Goal: Transaction & Acquisition: Purchase product/service

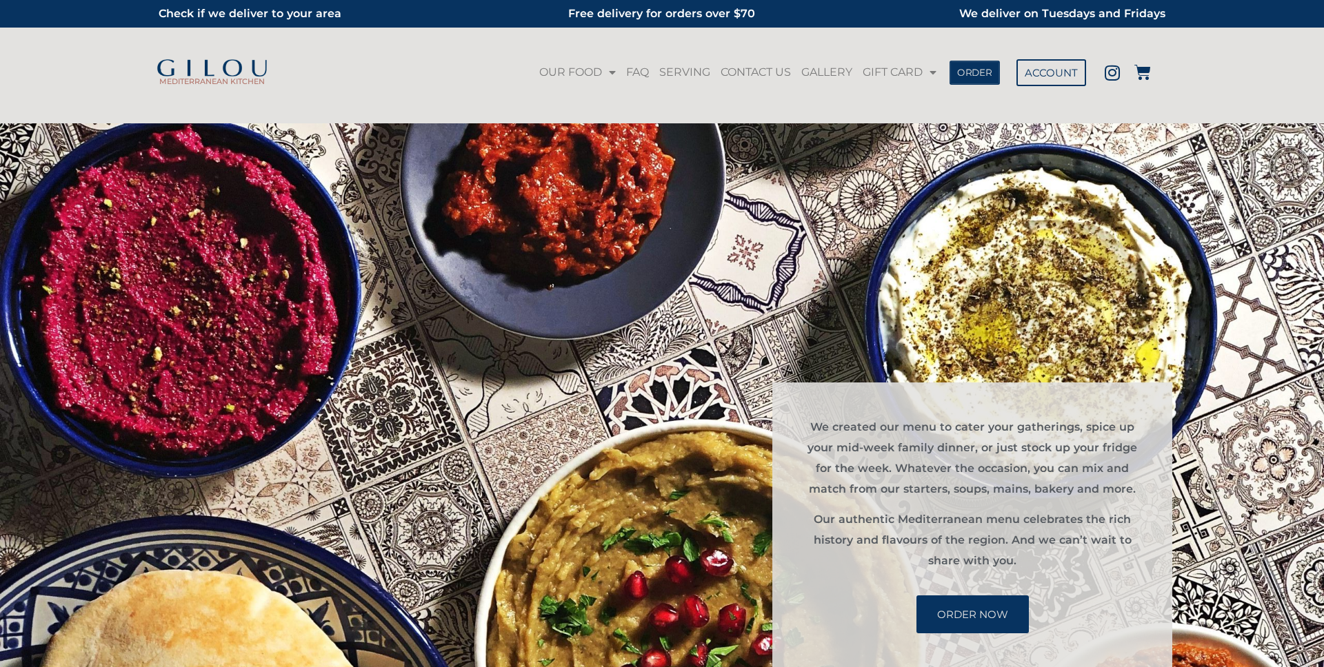
click at [984, 77] on span "ORDER" at bounding box center [974, 73] width 35 height 10
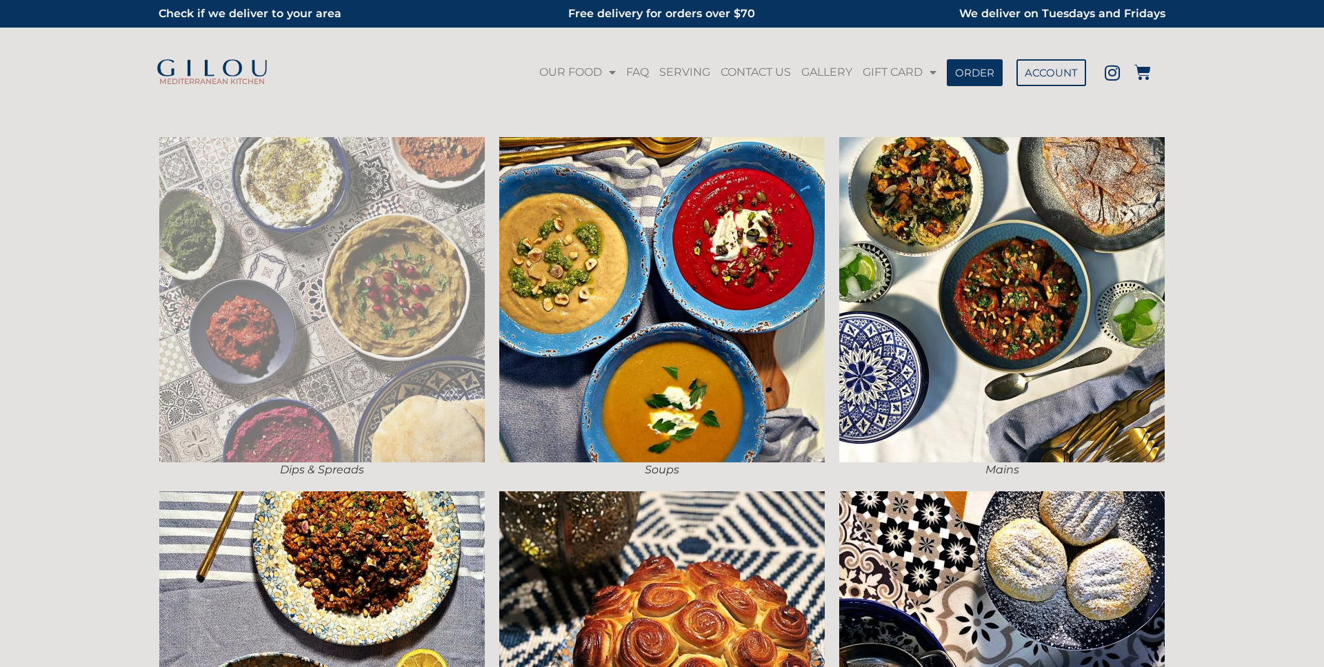
click at [425, 253] on img at bounding box center [321, 299] width 325 height 325
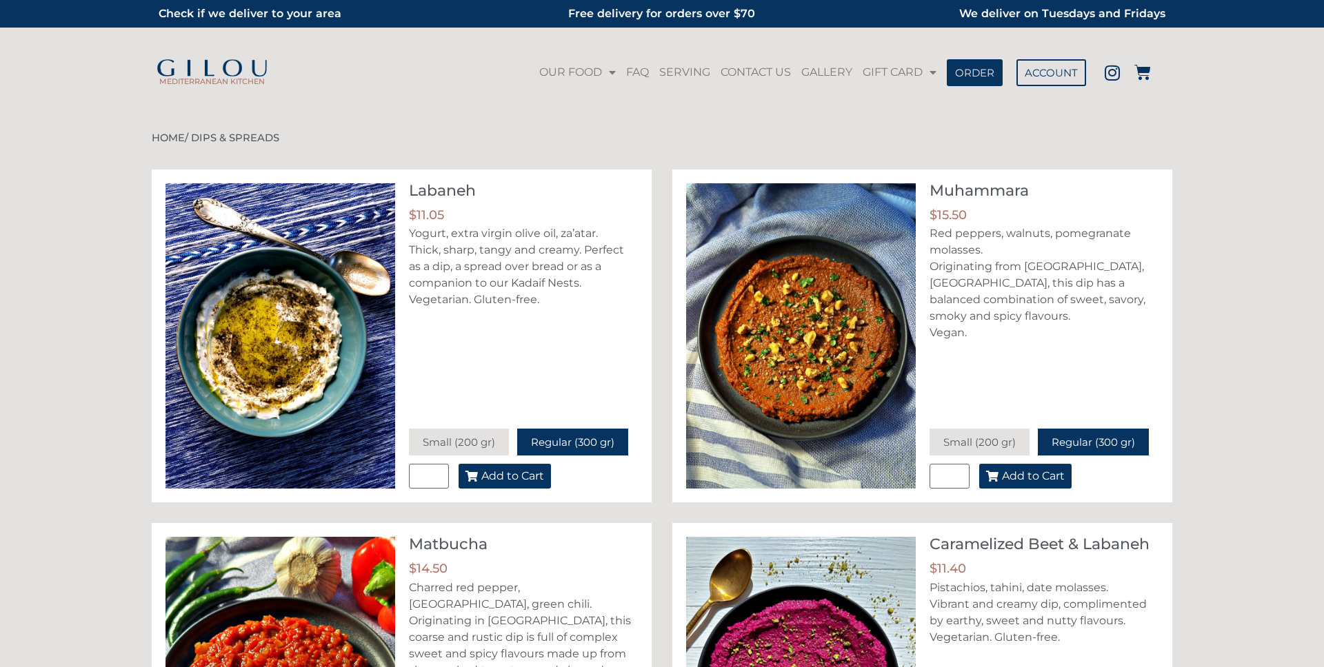
click at [524, 480] on span "Add to Cart" at bounding box center [512, 476] width 63 height 11
click at [1145, 68] on span "1" at bounding box center [1149, 65] width 11 height 11
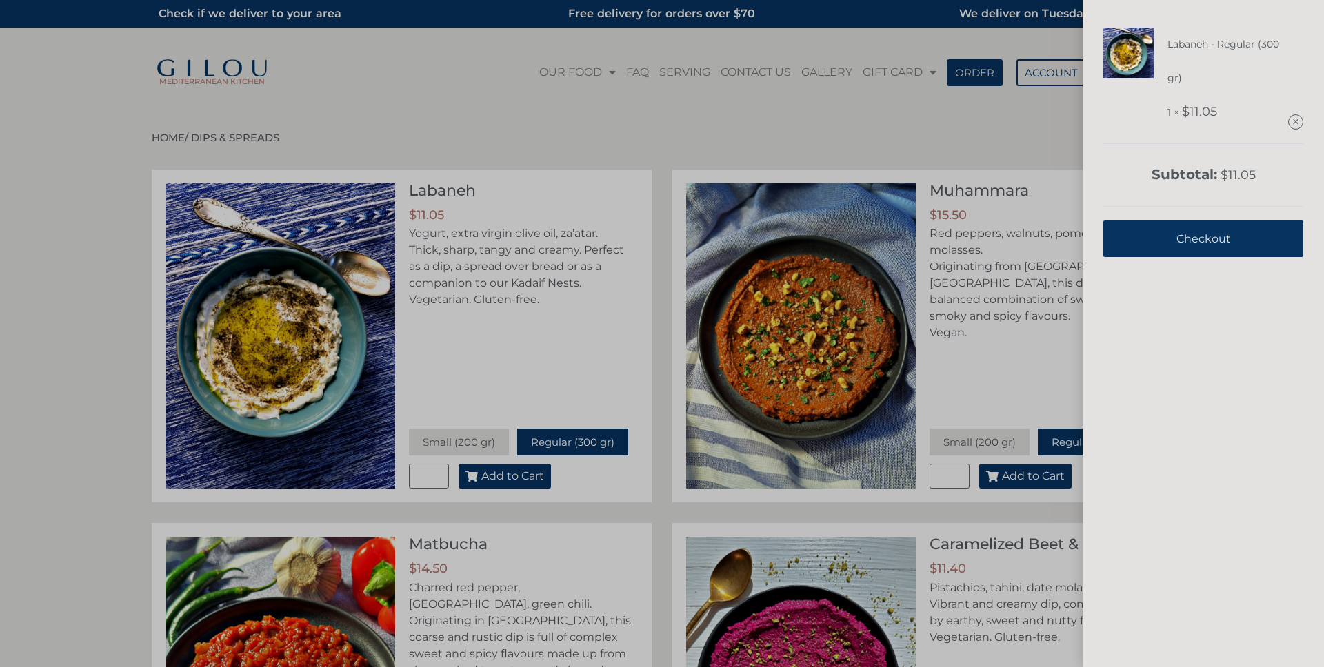
click at [1196, 240] on span "Checkout" at bounding box center [1203, 239] width 54 height 34
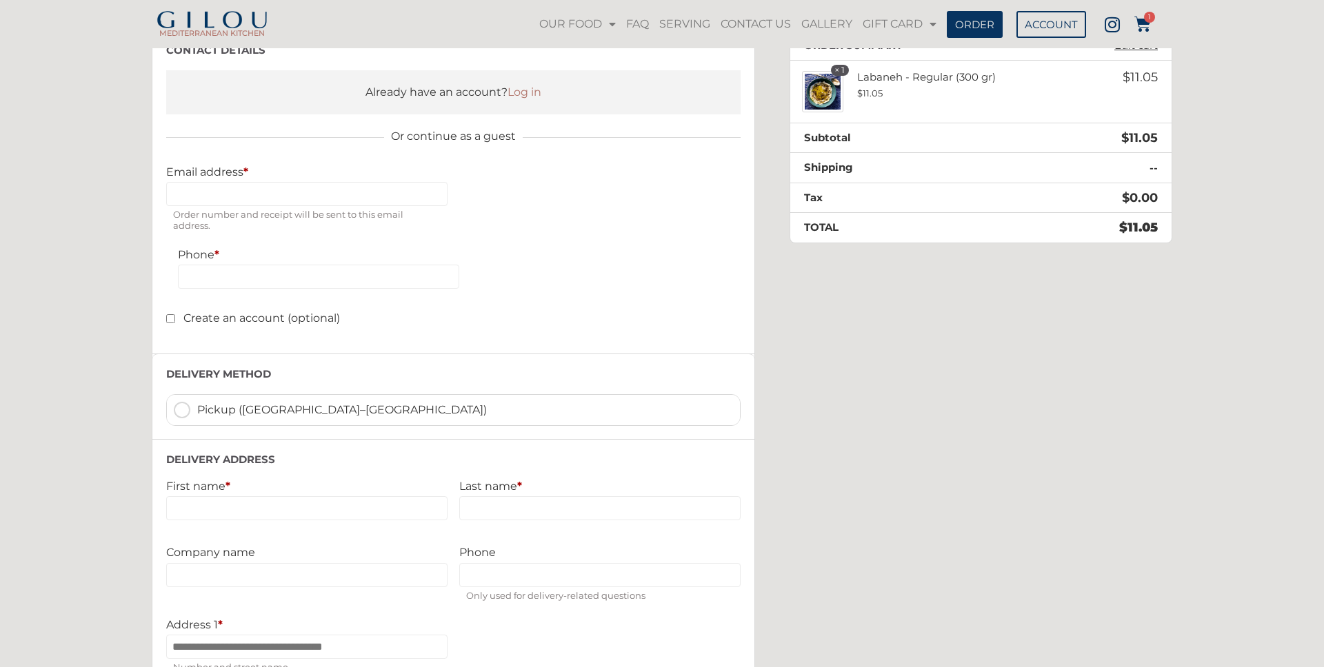
scroll to position [172, 0]
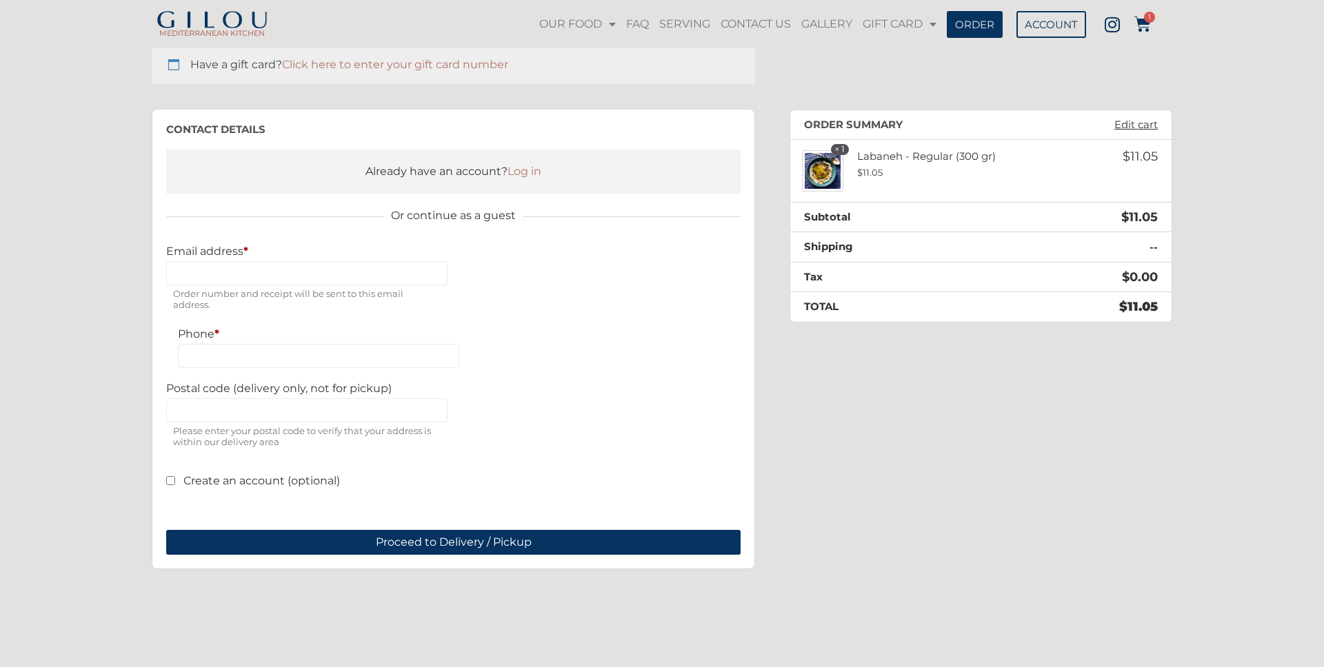
scroll to position [132, 0]
click at [273, 264] on input "Email address *" at bounding box center [306, 273] width 281 height 24
type input "**********"
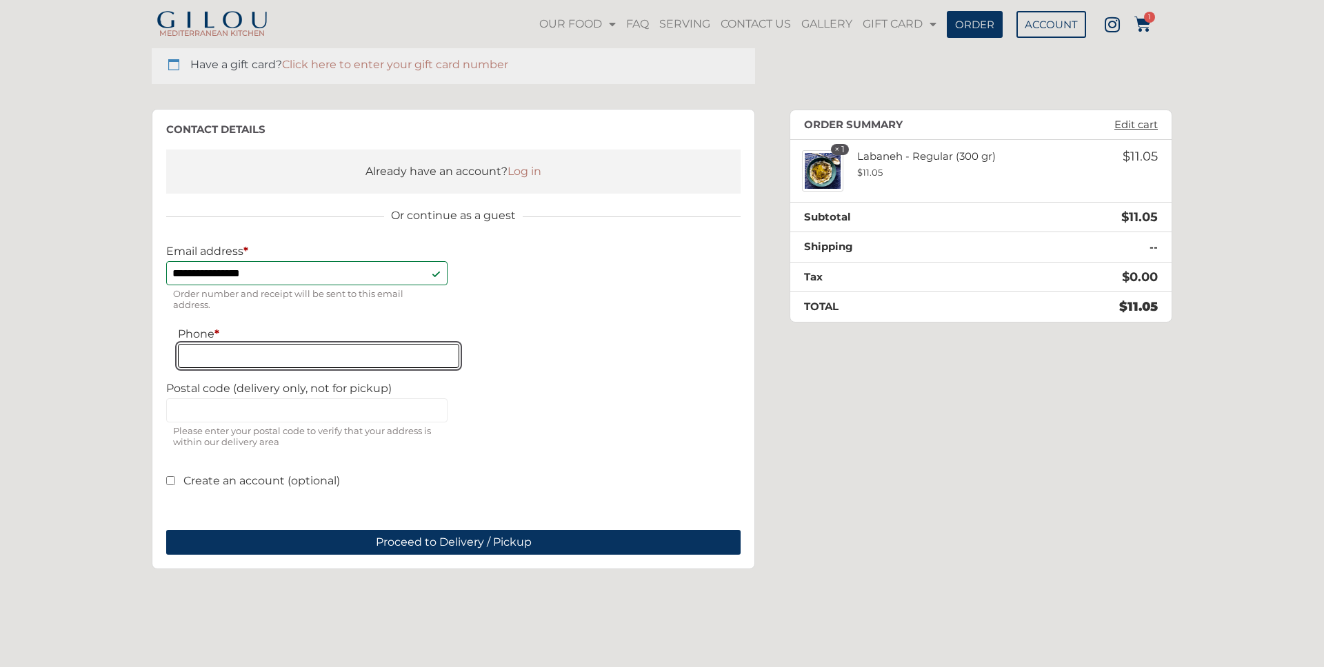
click at [247, 344] on input "Phone *" at bounding box center [318, 356] width 281 height 24
type input "**********"
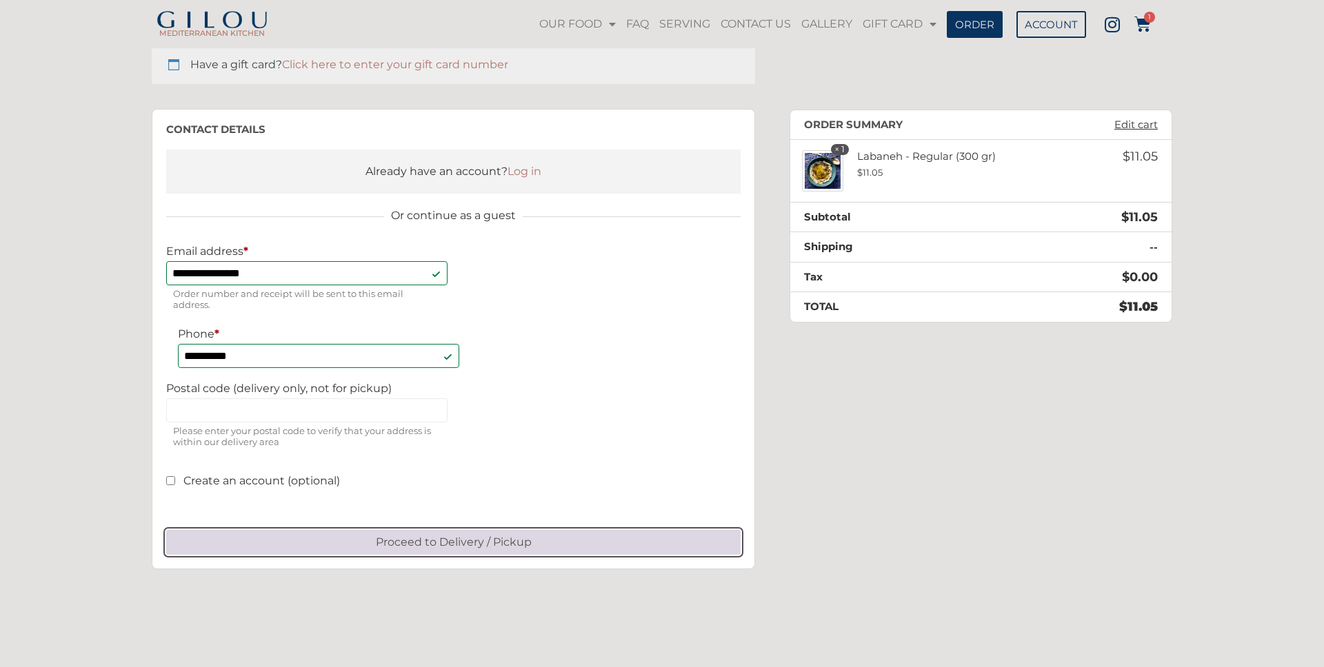
click at [383, 544] on button "Proceed to Delivery / Pickup" at bounding box center [453, 542] width 574 height 25
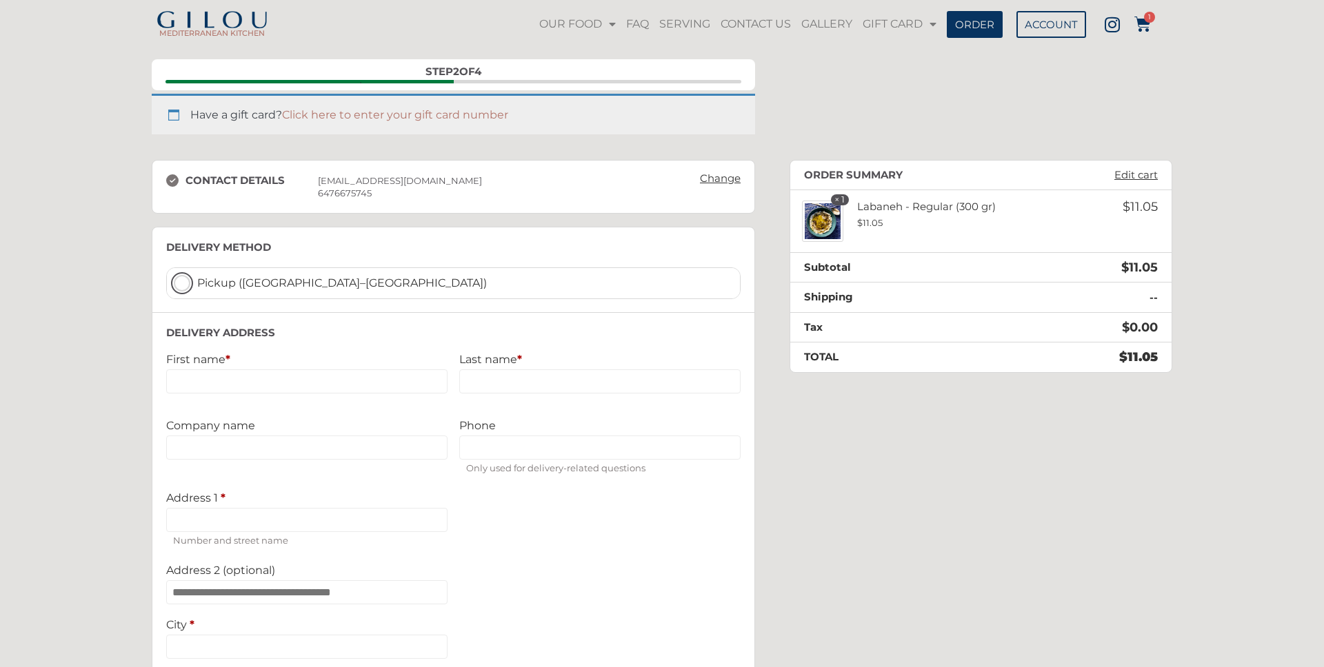
scroll to position [72, 0]
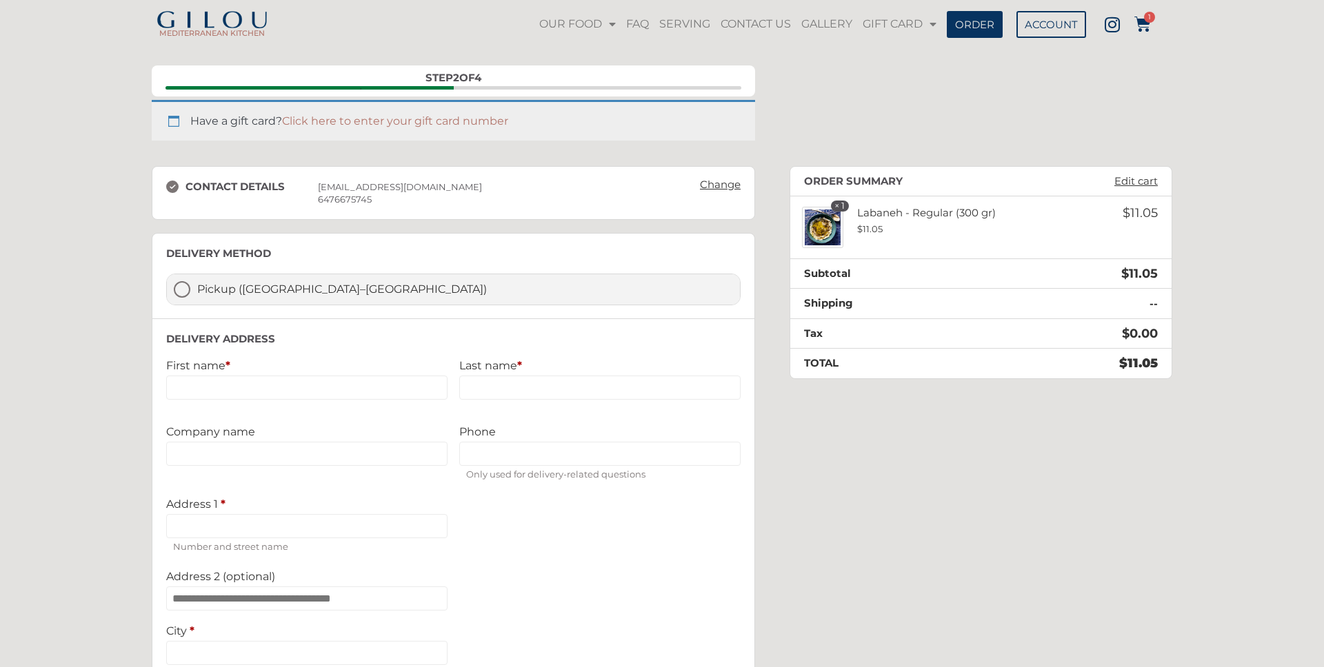
click at [183, 288] on label "Pickup ([GEOGRAPHIC_DATA]–[GEOGRAPHIC_DATA])" at bounding box center [453, 289] width 573 height 30
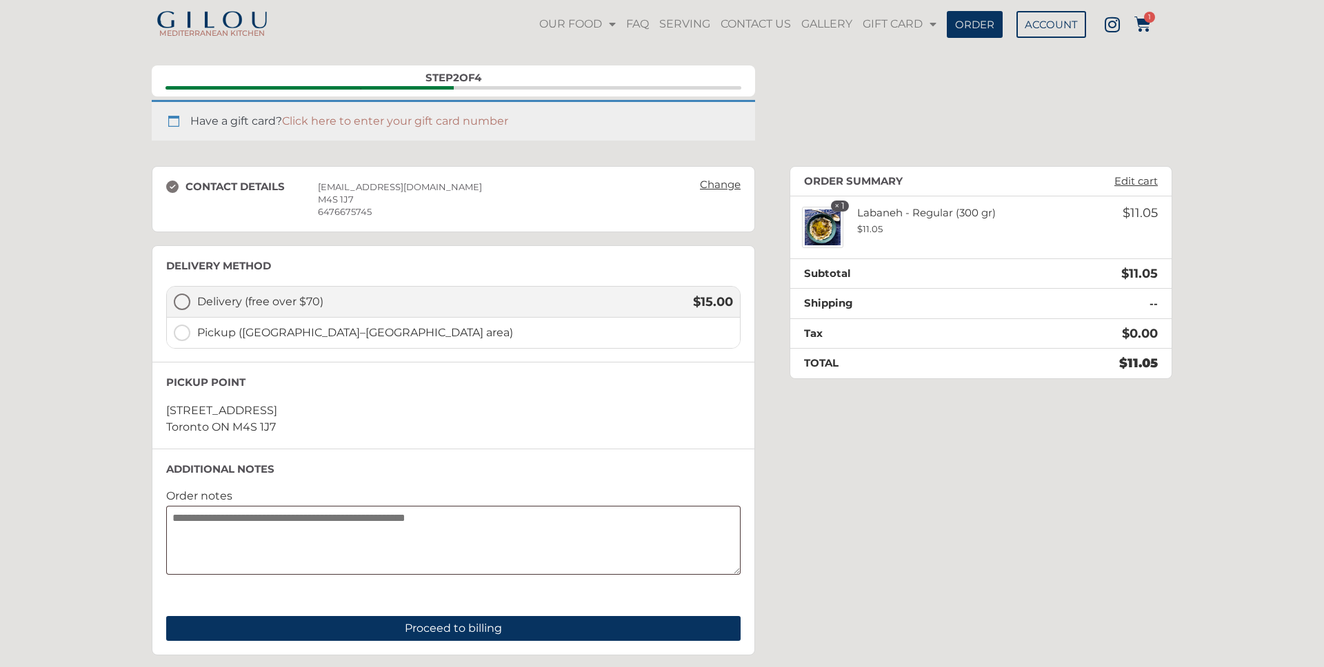
click at [188, 297] on label "Delivery (free over $70) $ 15.00" at bounding box center [453, 302] width 573 height 31
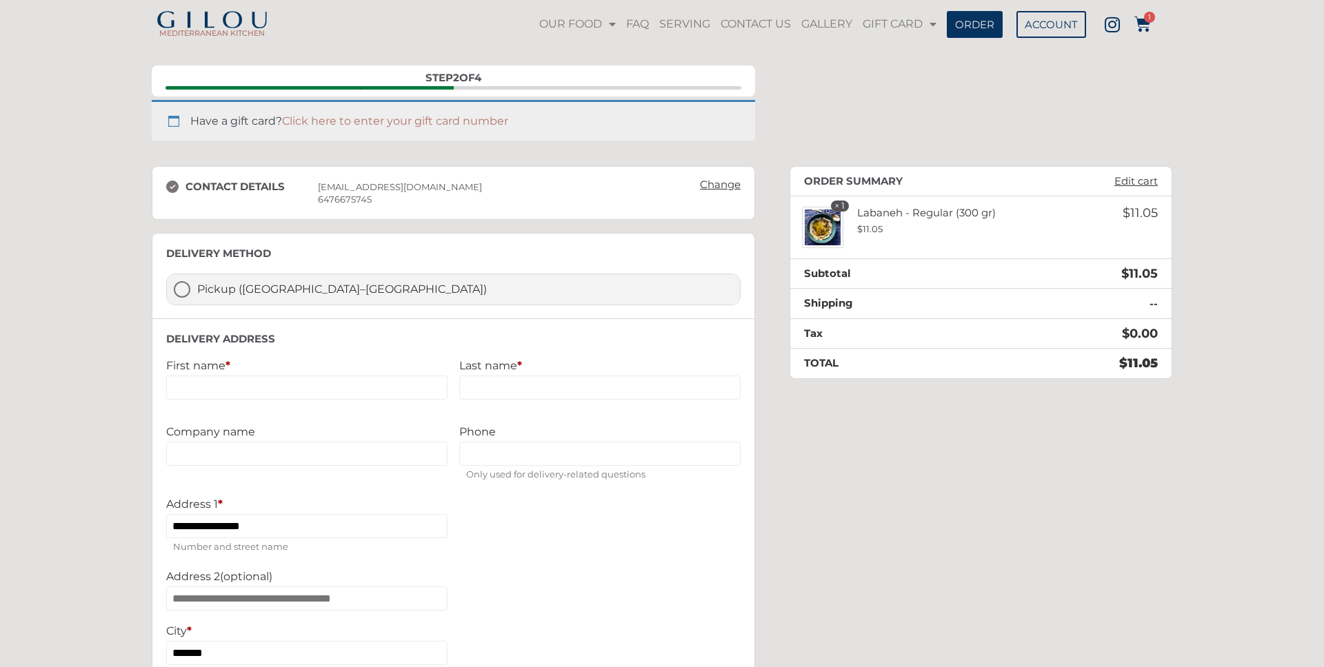
click at [177, 294] on label "Pickup ([GEOGRAPHIC_DATA]–[GEOGRAPHIC_DATA])" at bounding box center [453, 289] width 573 height 30
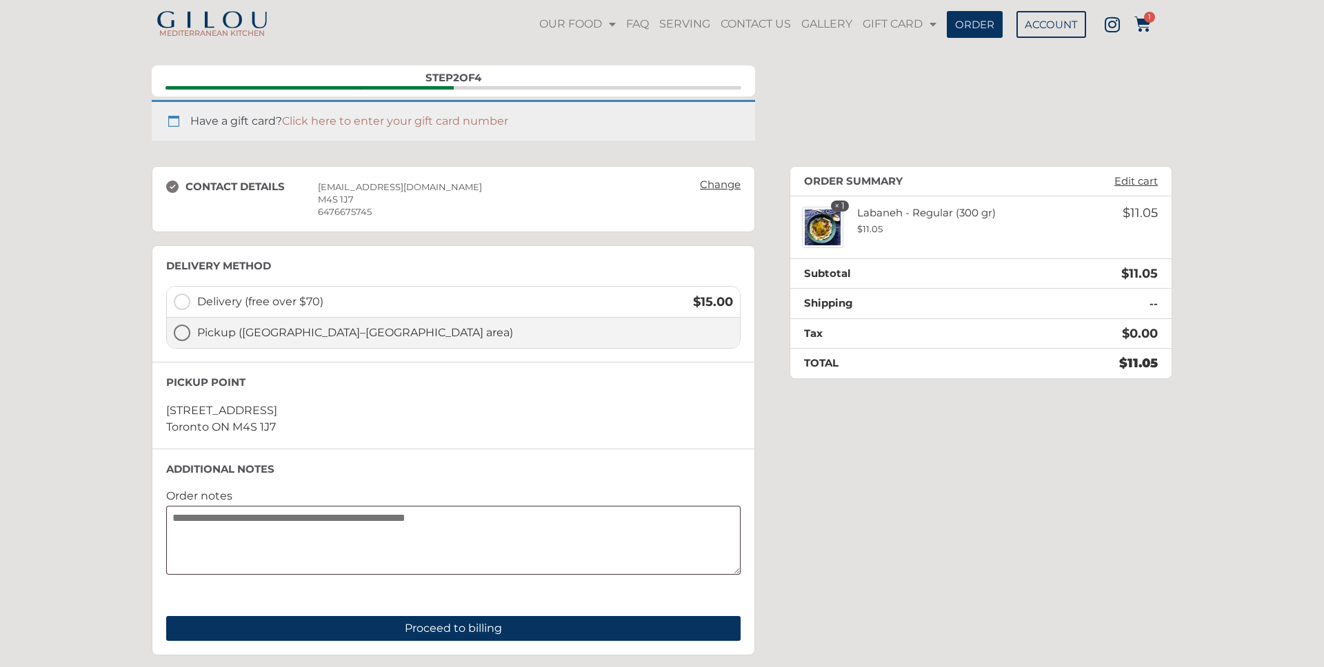
click at [188, 334] on label "Pickup ([GEOGRAPHIC_DATA]–[GEOGRAPHIC_DATA] area)" at bounding box center [453, 333] width 573 height 30
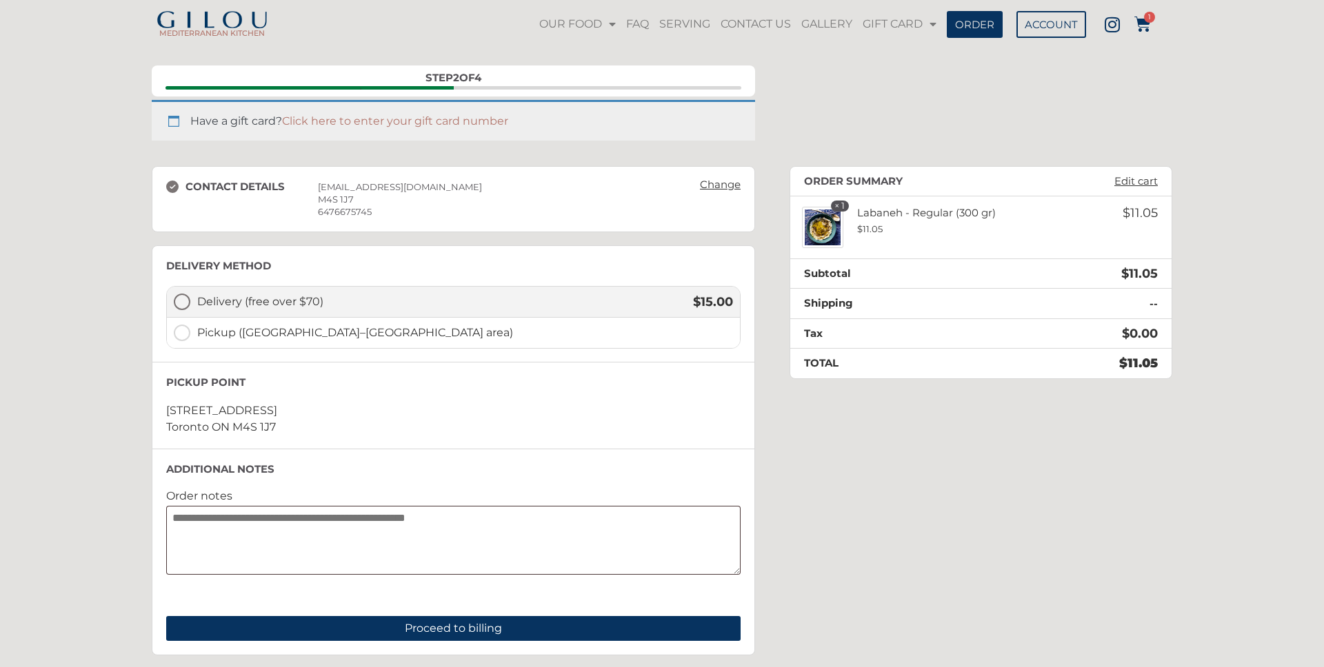
click at [187, 303] on label "Delivery (free over $70) $ 15.00" at bounding box center [453, 302] width 573 height 31
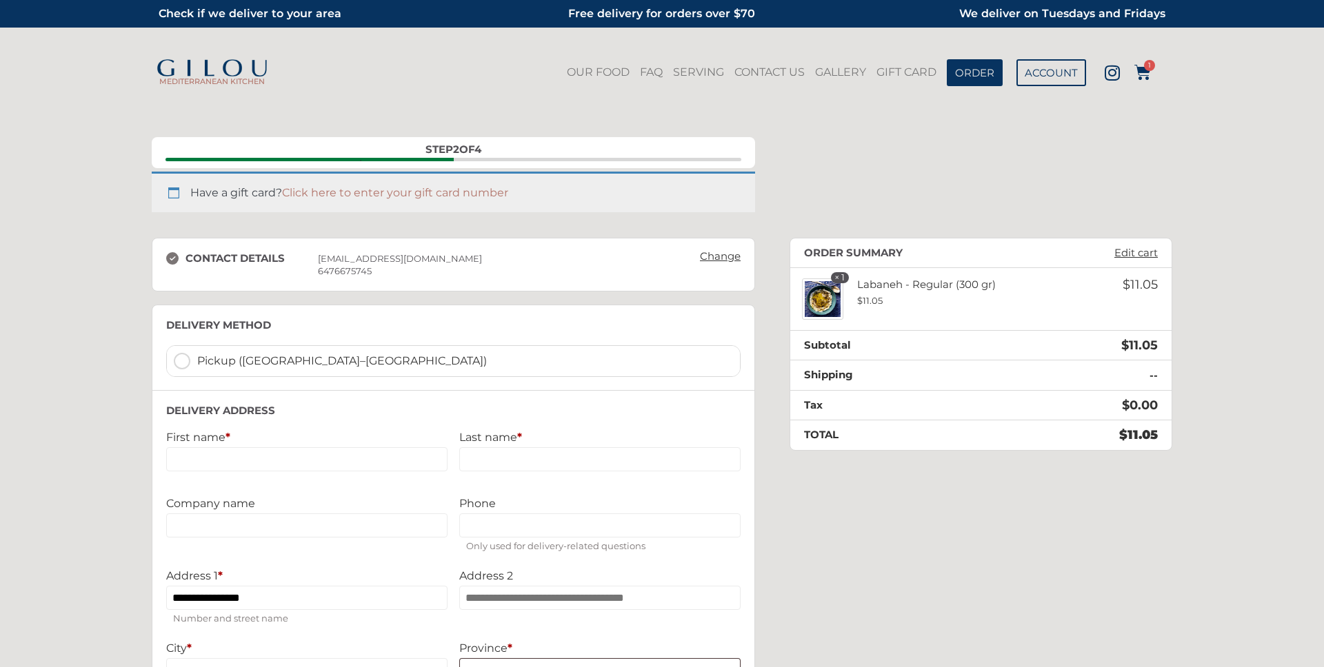
scroll to position [72, 0]
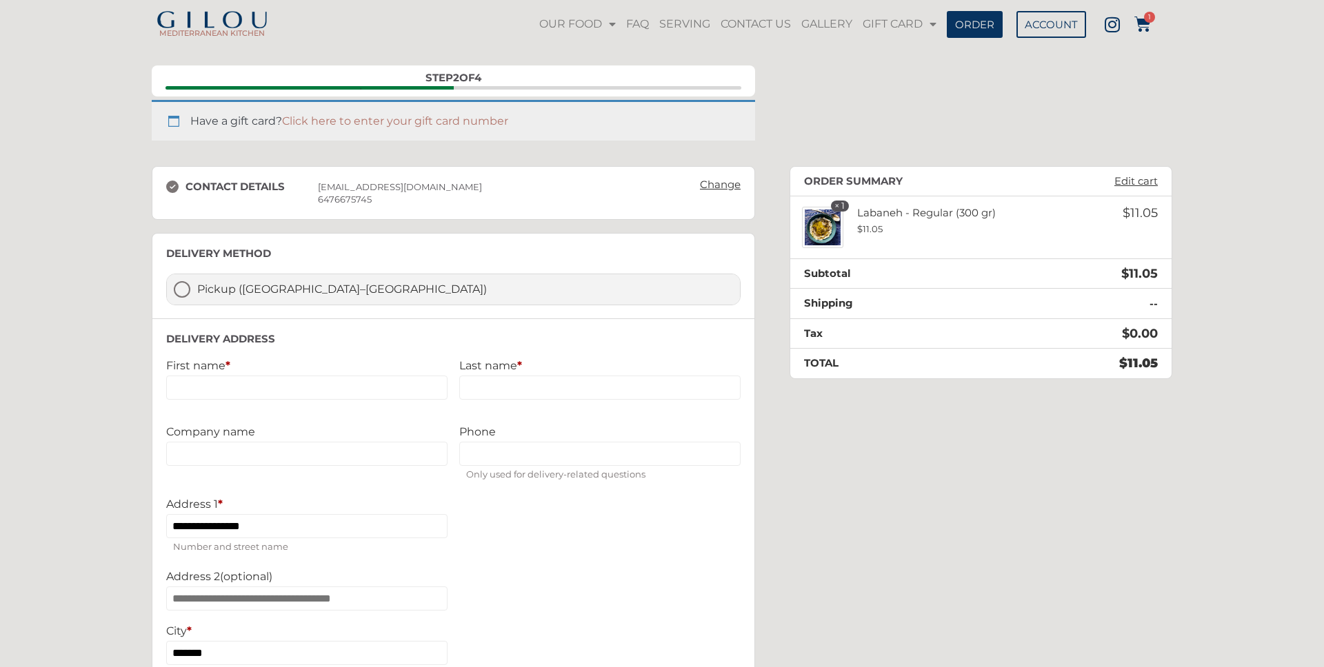
click at [183, 286] on label "Pickup ([GEOGRAPHIC_DATA]–[GEOGRAPHIC_DATA])" at bounding box center [453, 289] width 573 height 30
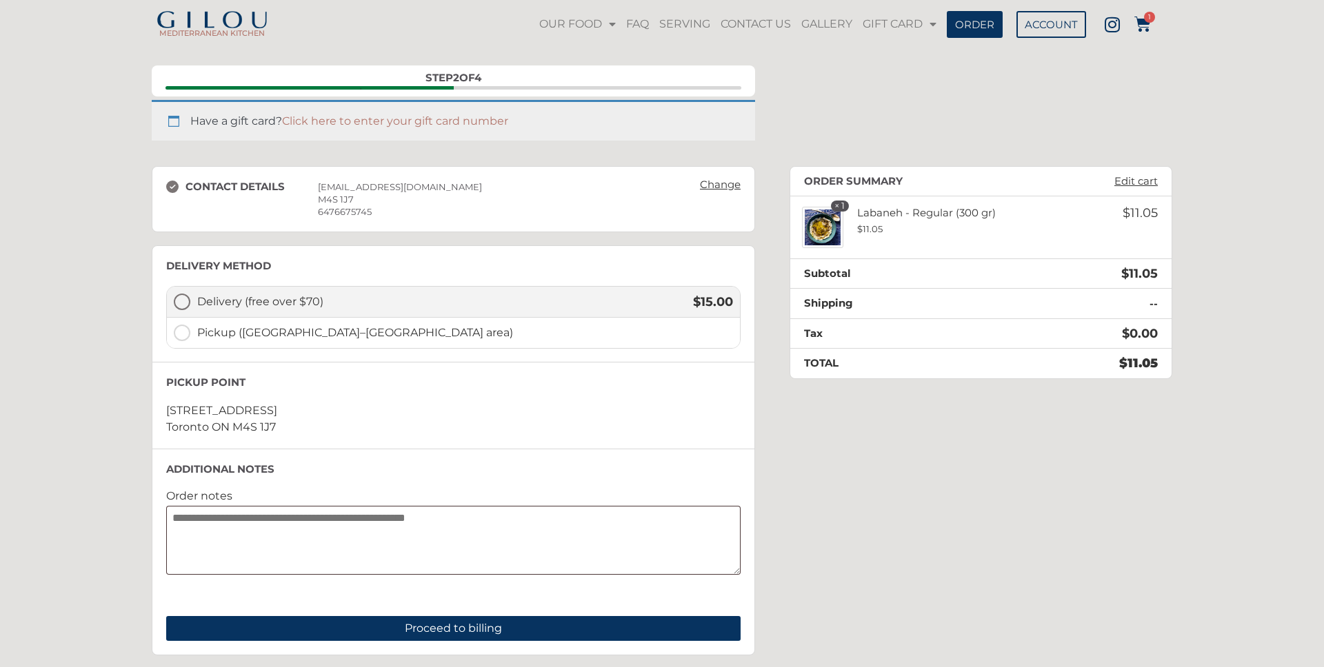
click at [182, 297] on label "Delivery (free over $70) $ 15.00" at bounding box center [453, 302] width 573 height 31
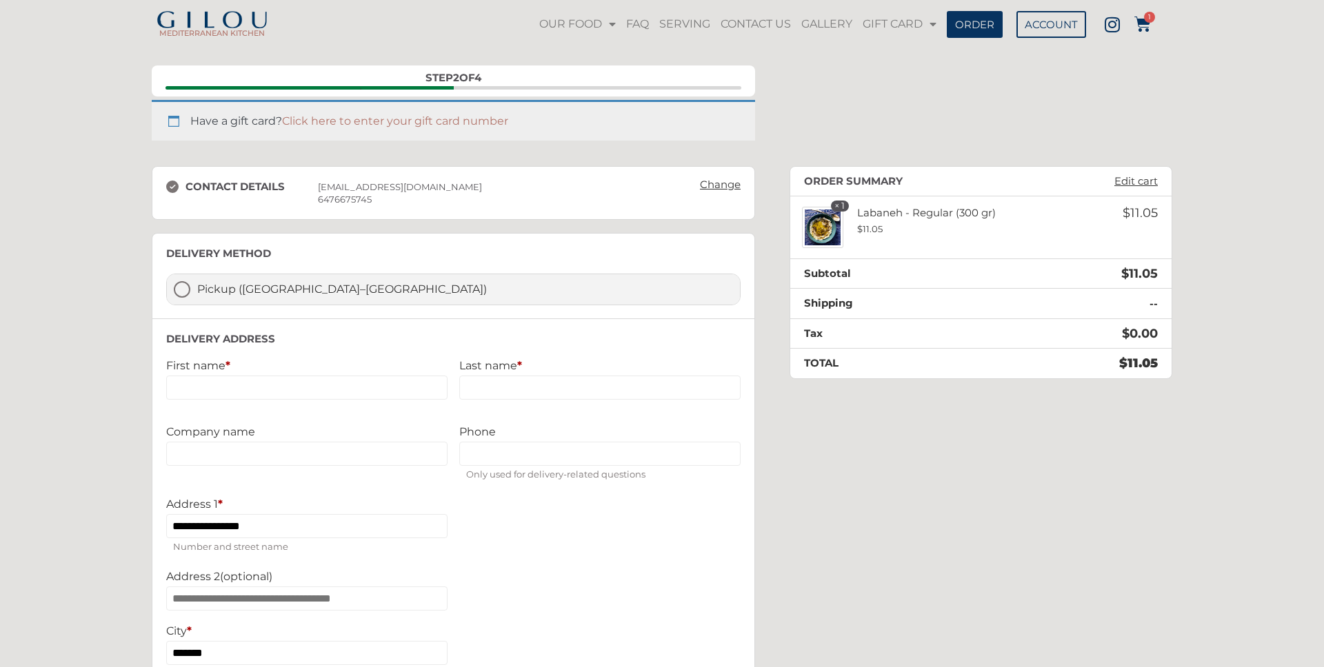
click at [184, 289] on label "Pickup ([GEOGRAPHIC_DATA]–[GEOGRAPHIC_DATA])" at bounding box center [453, 289] width 573 height 30
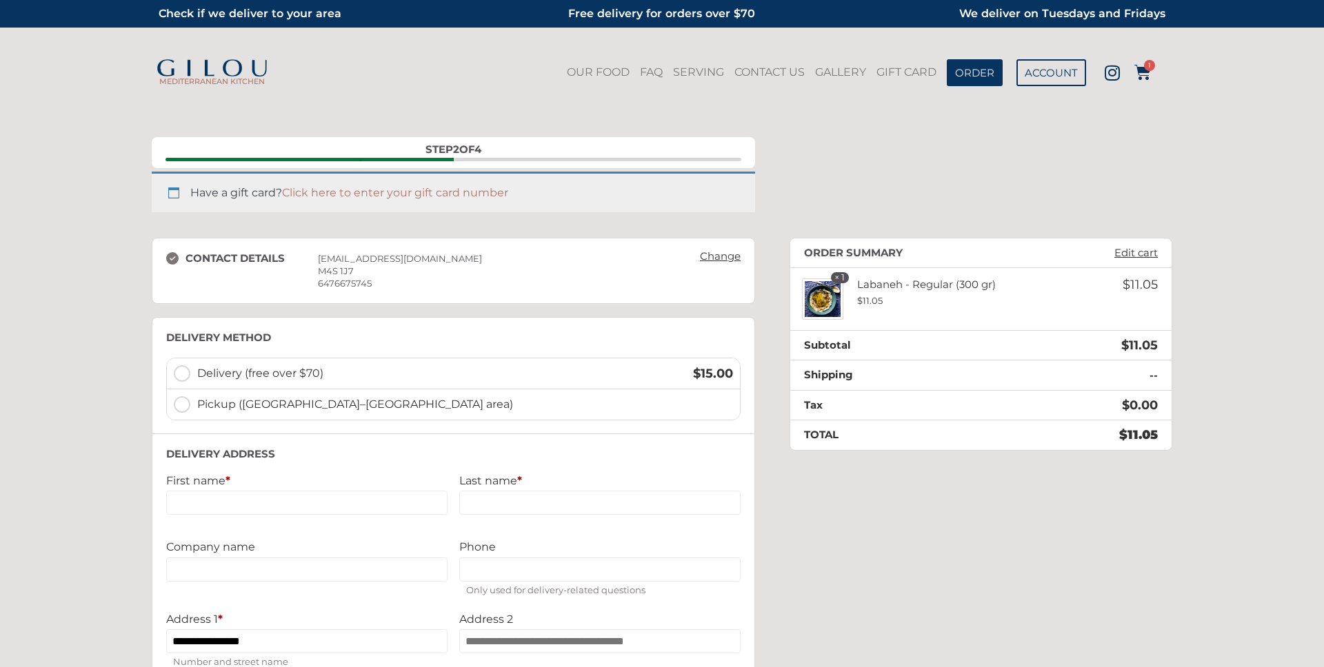
scroll to position [72, 0]
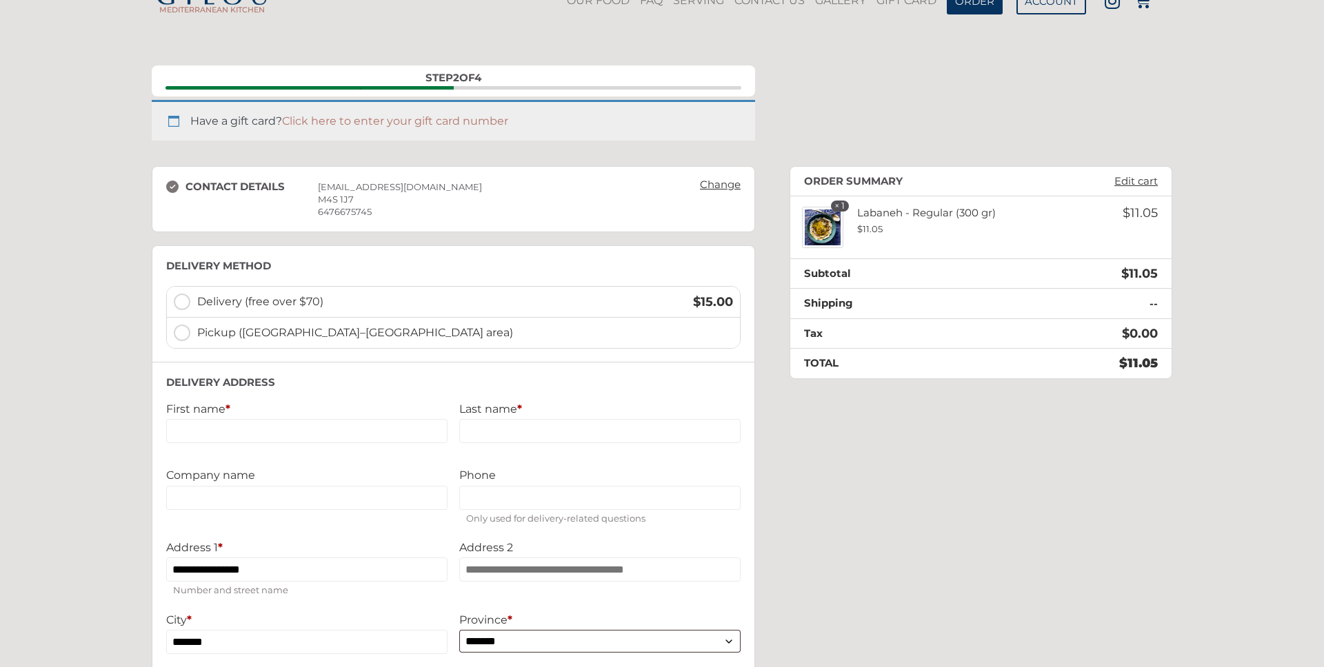
select select "**"
